Goal: Task Accomplishment & Management: Complete application form

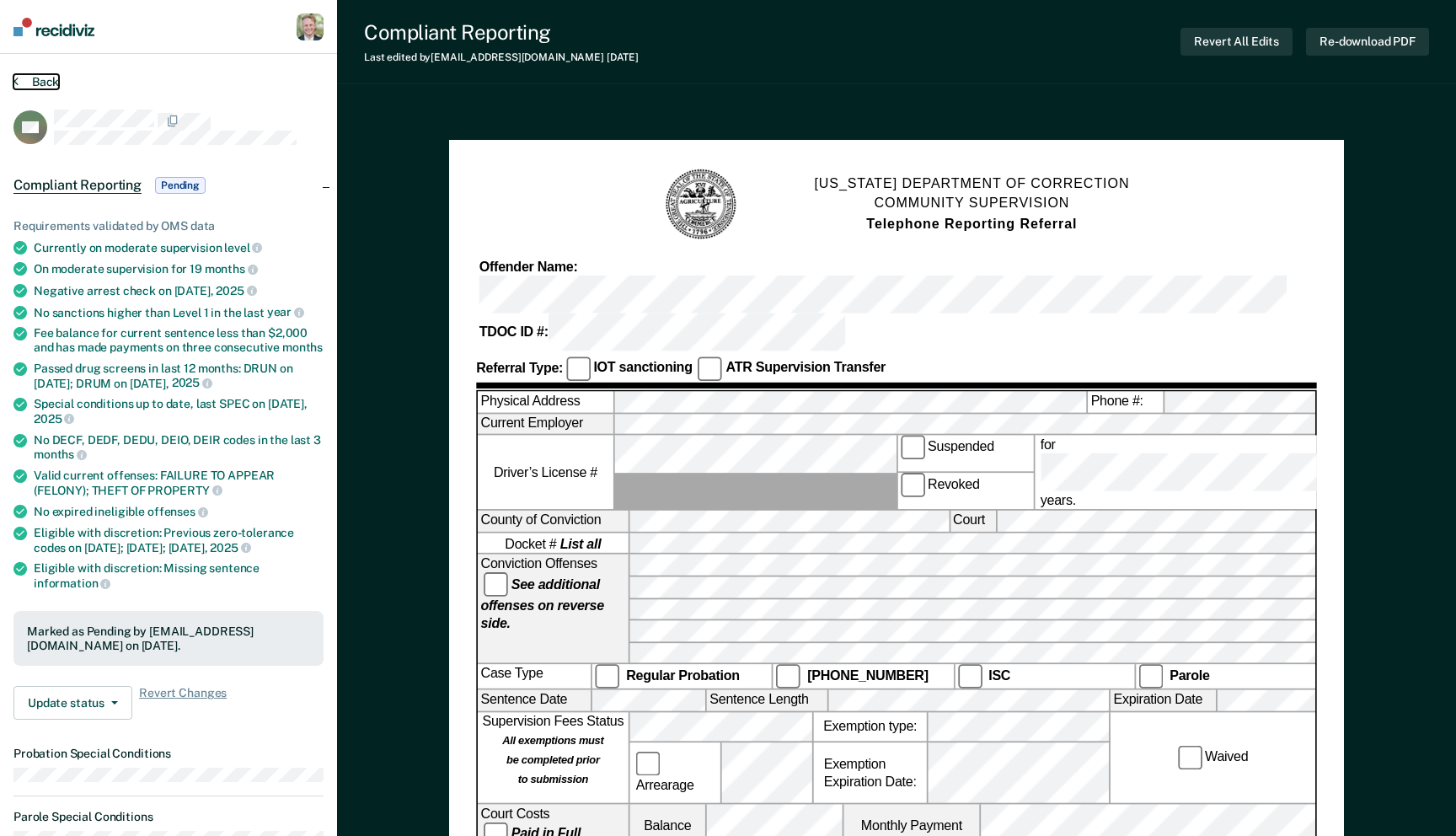
click at [42, 79] on button "Back" at bounding box center [36, 82] width 46 height 15
click at [40, 76] on button "Back" at bounding box center [36, 82] width 46 height 15
click at [47, 76] on button "Back" at bounding box center [36, 82] width 46 height 15
click at [56, 24] on img at bounding box center [53, 27] width 81 height 18
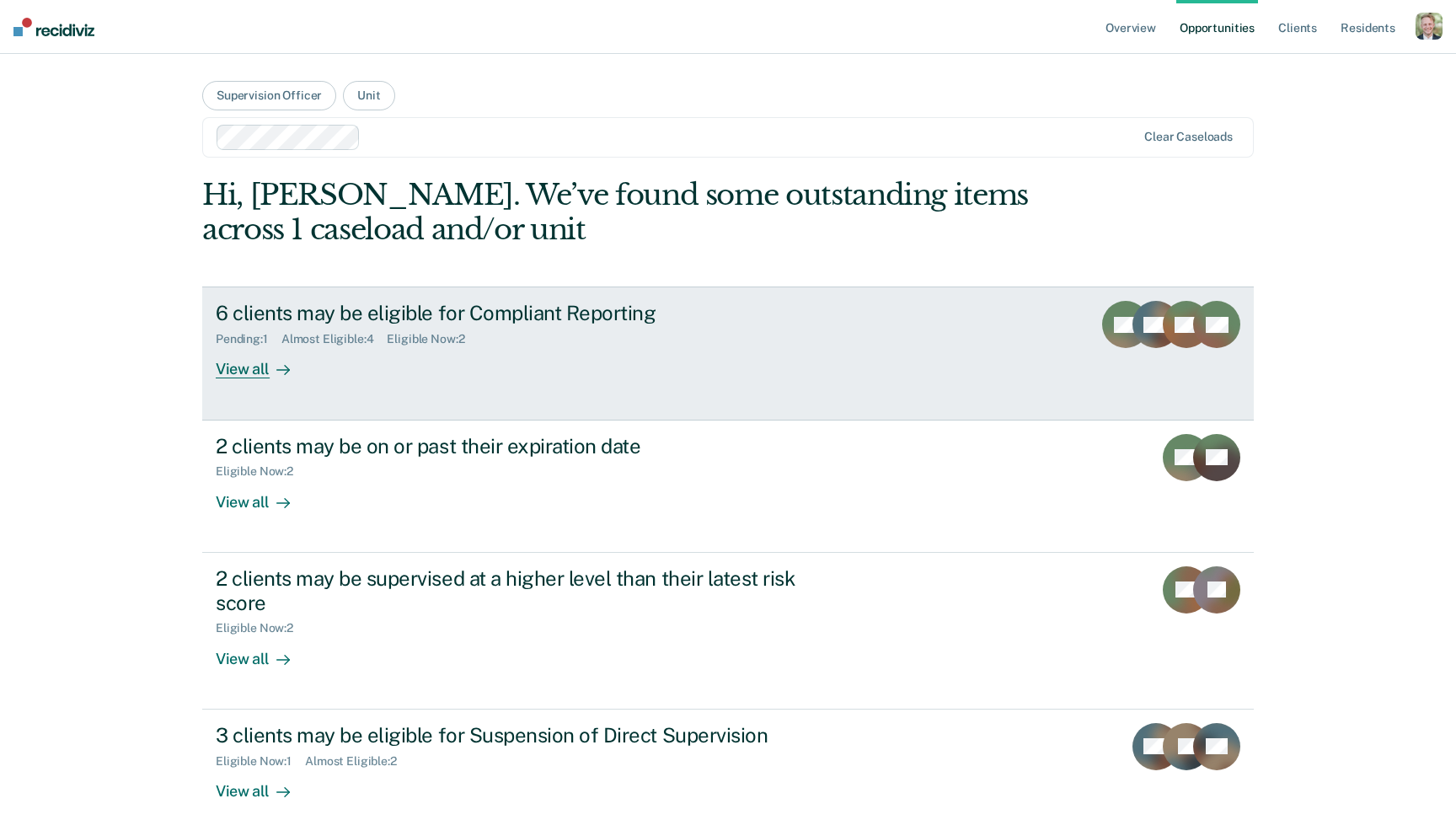
click at [495, 318] on div "6 clients may be eligible for Compliant Reporting" at bounding box center [512, 313] width 592 height 25
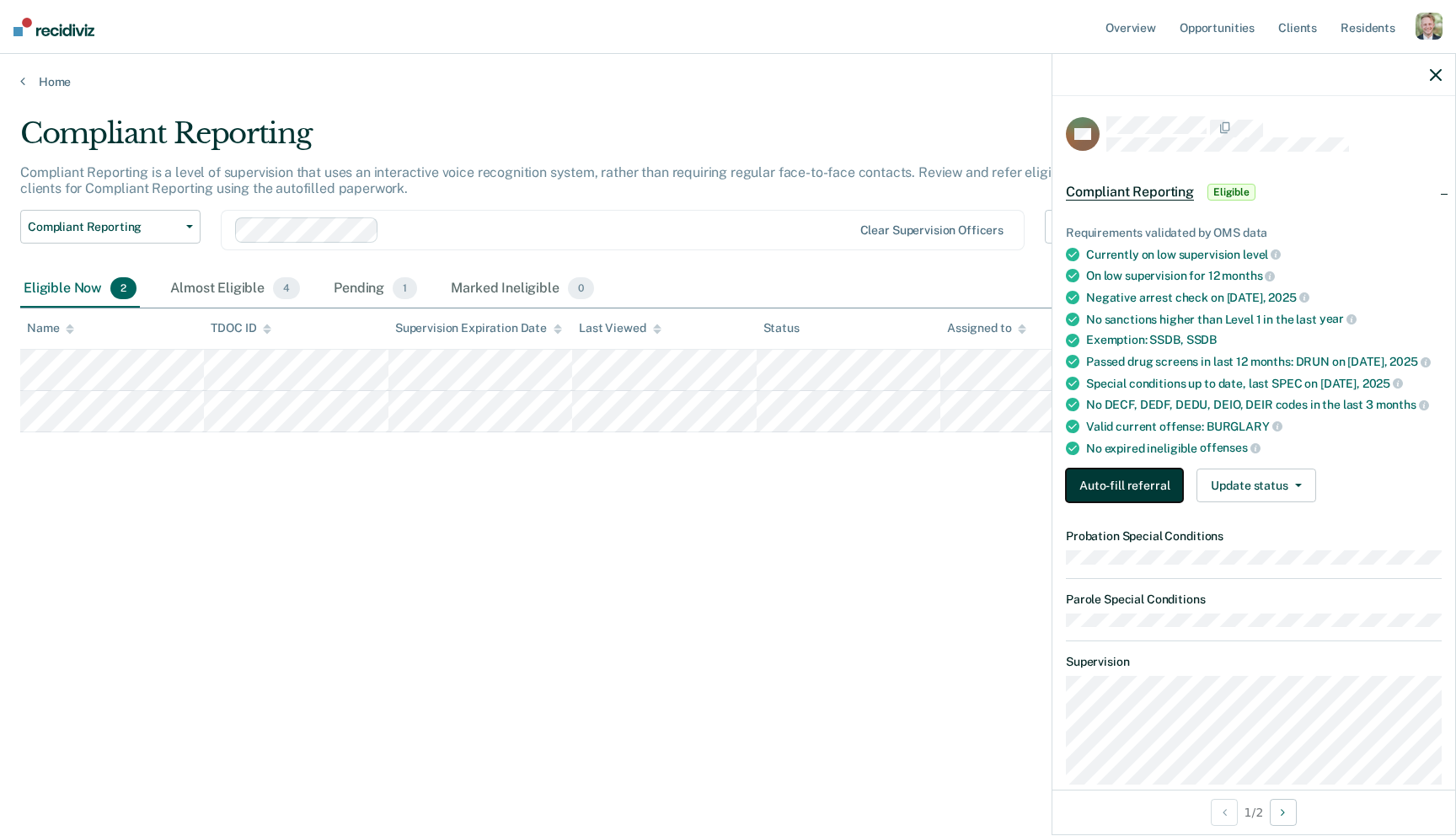
click at [1127, 476] on button "Auto-fill referral" at bounding box center [1124, 484] width 117 height 33
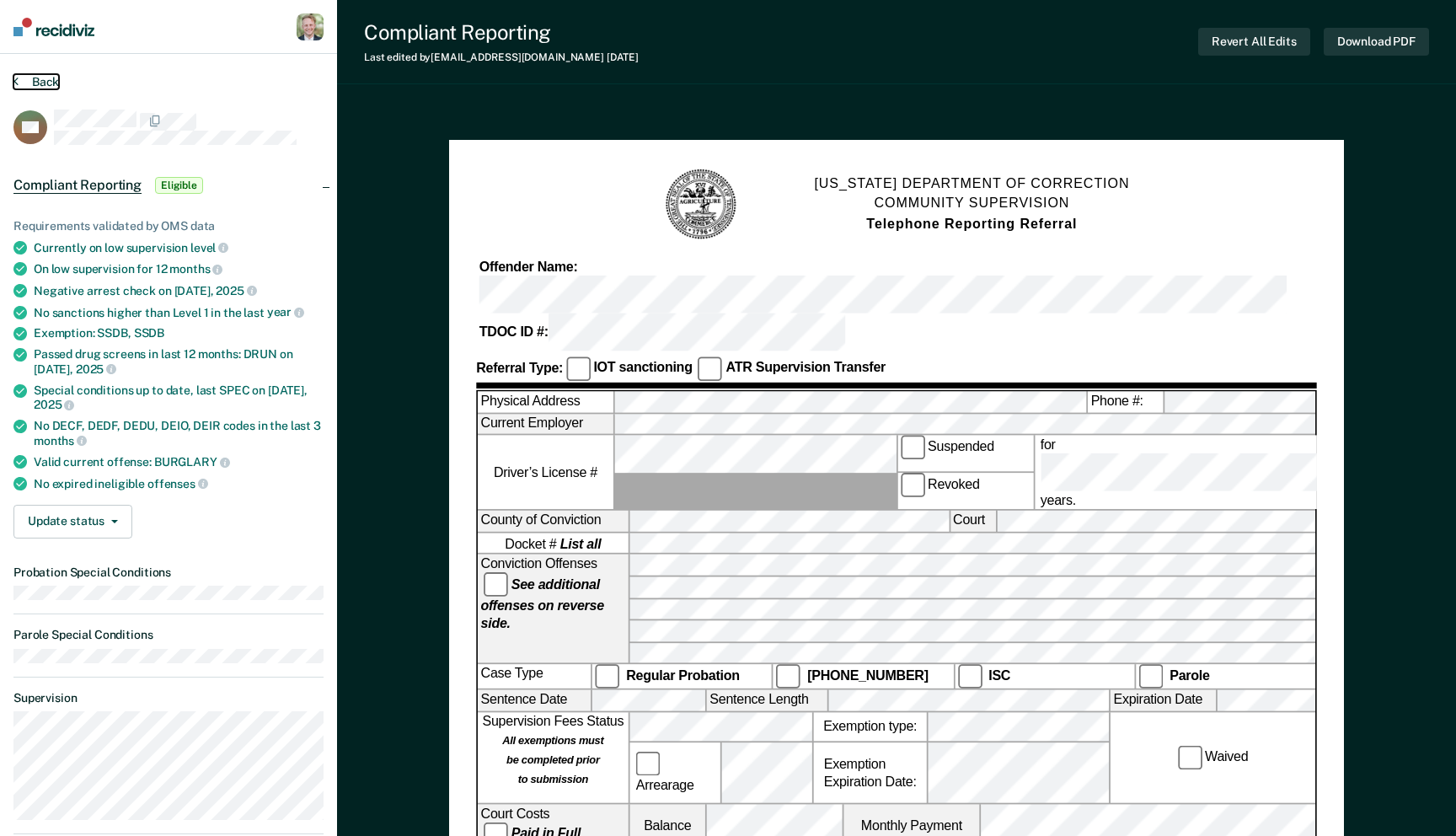
click at [40, 85] on button "Back" at bounding box center [36, 82] width 46 height 15
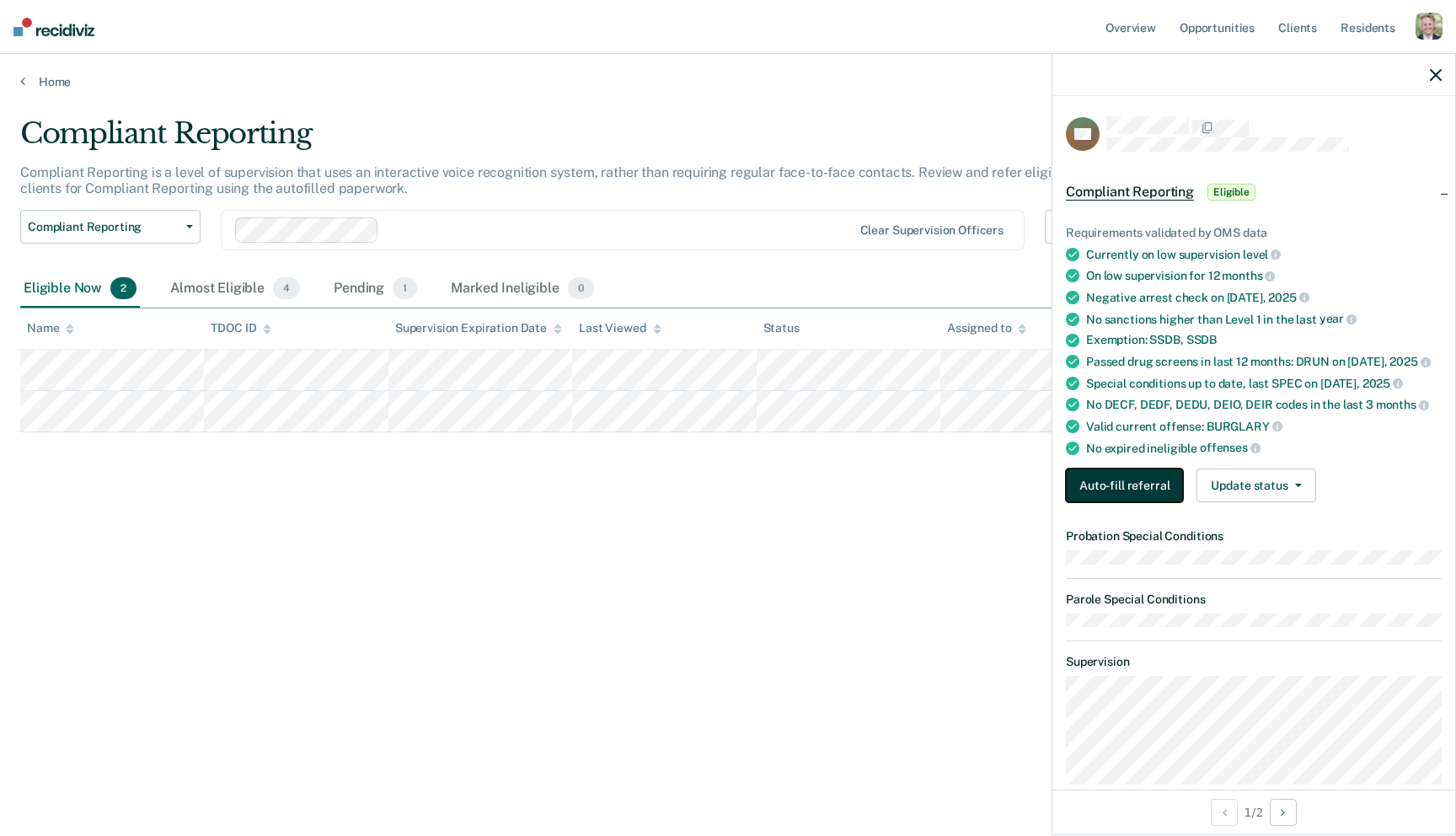
click at [1134, 468] on button "Auto-fill referral" at bounding box center [1124, 484] width 117 height 33
